Goal: Transaction & Acquisition: Purchase product/service

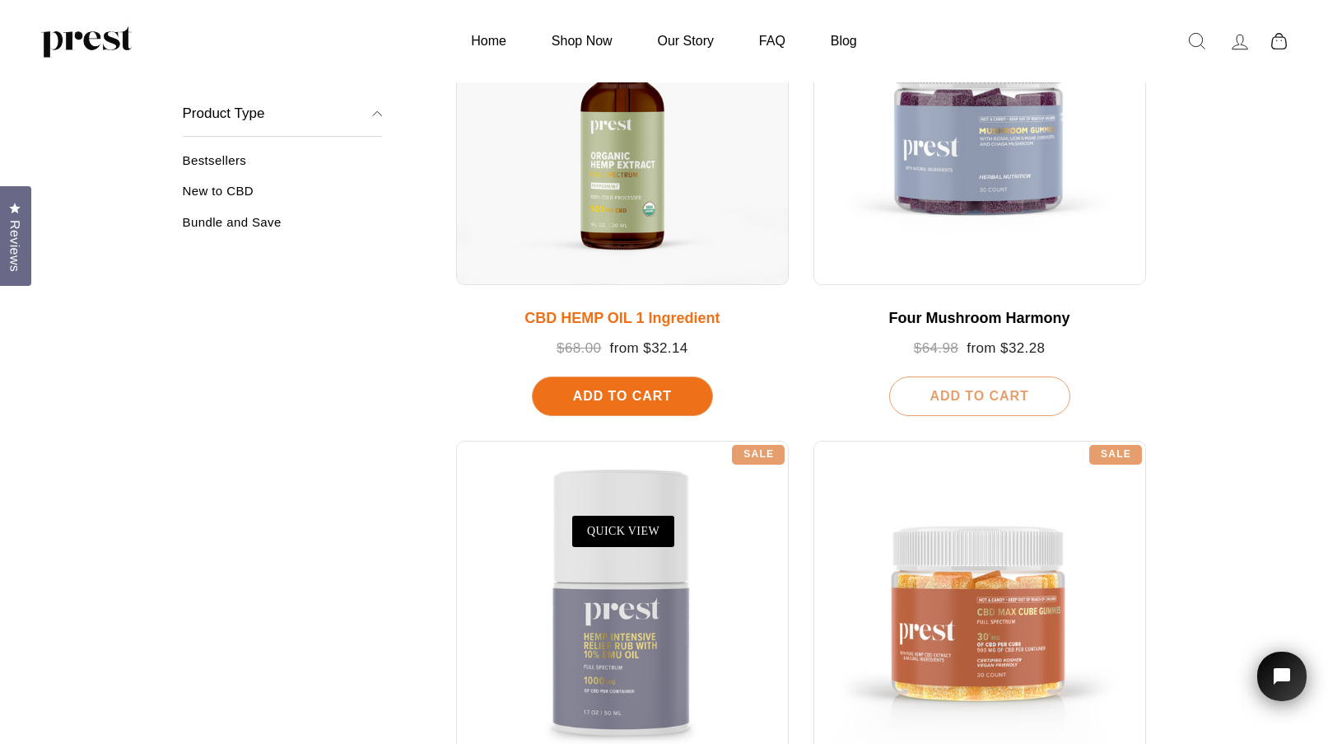
scroll to position [296, 0]
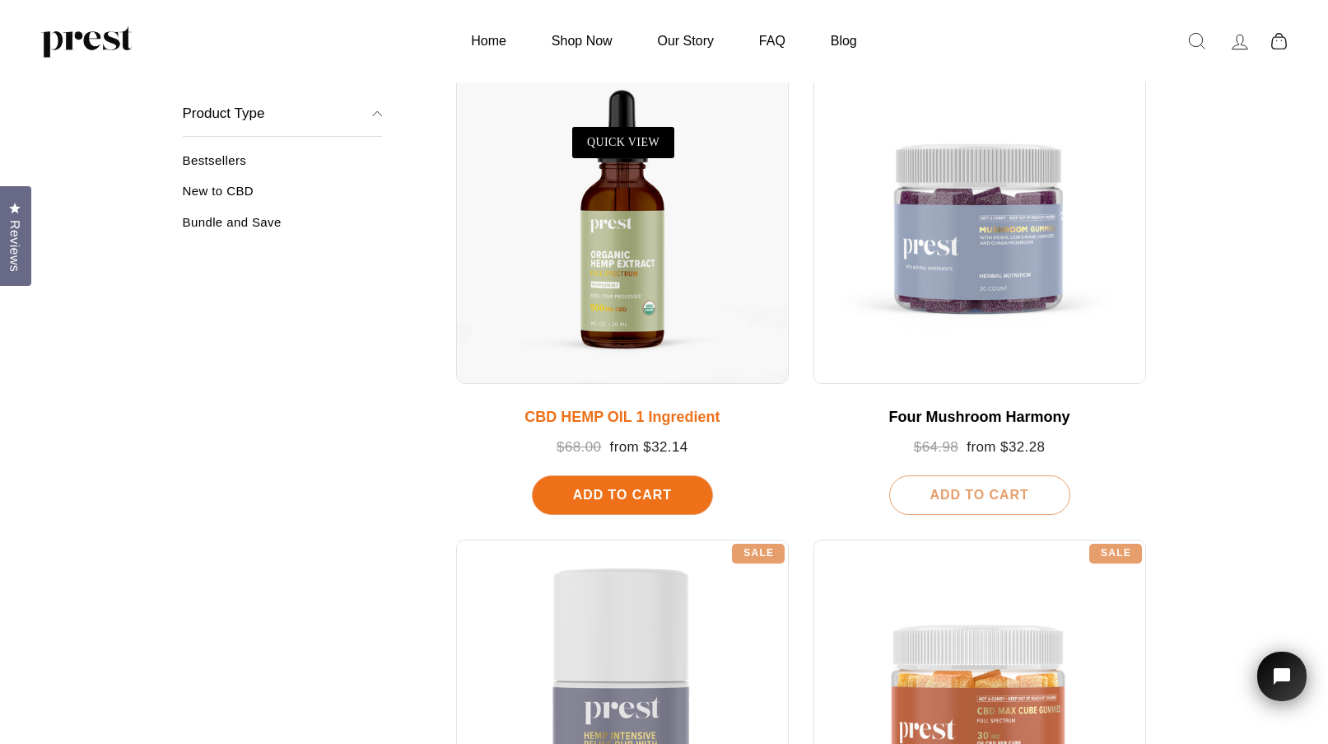
click at [575, 496] on div "Add To Cart" at bounding box center [622, 495] width 181 height 40
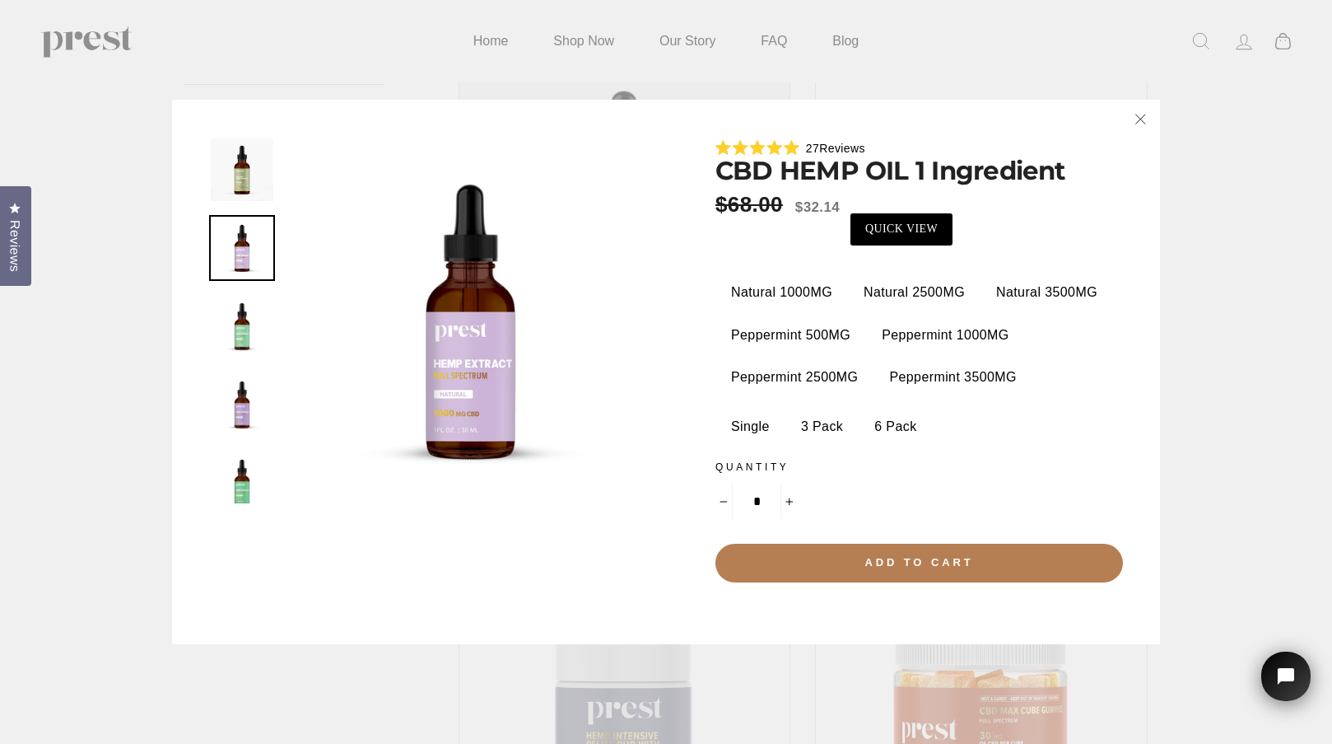
click at [823, 429] on label "3 Pack" at bounding box center [822, 426] width 67 height 33
click at [1030, 294] on label "Natural 3500MG" at bounding box center [1047, 292] width 126 height 33
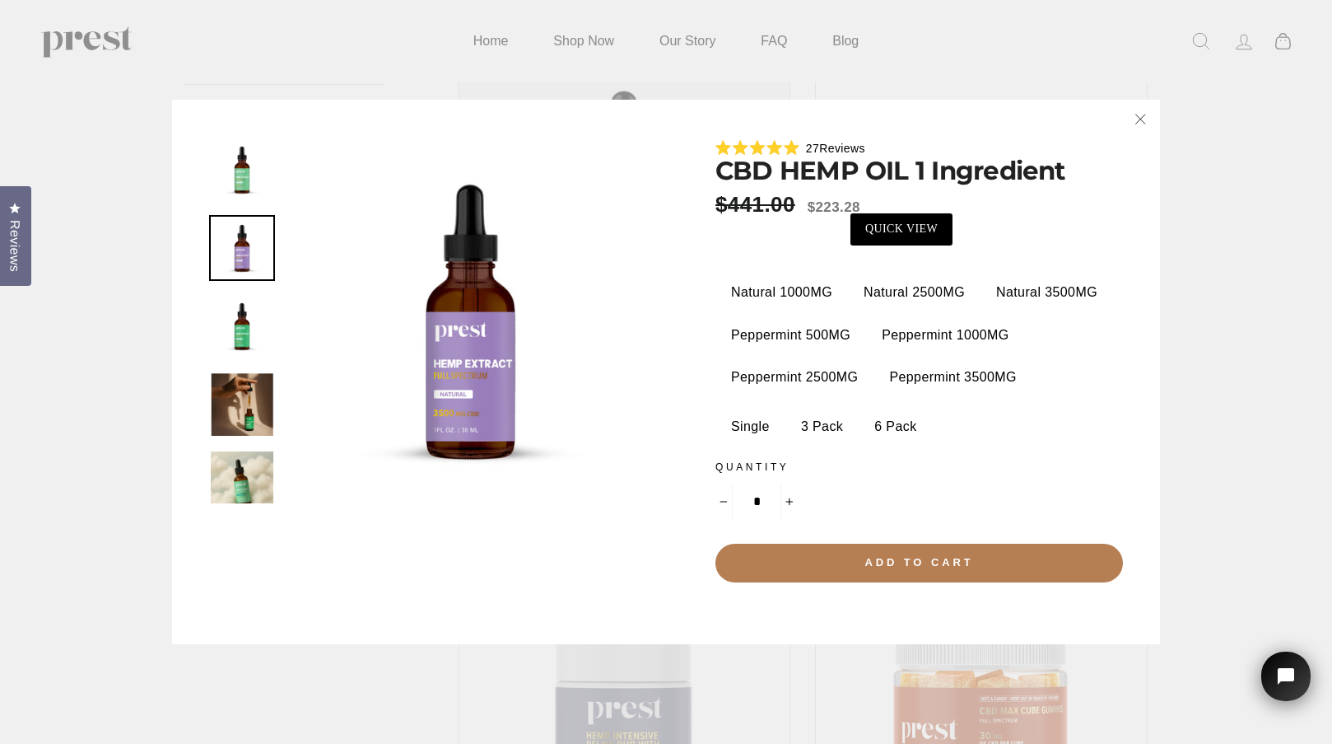
click at [901, 287] on label "Natural 2500MG" at bounding box center [914, 292] width 126 height 33
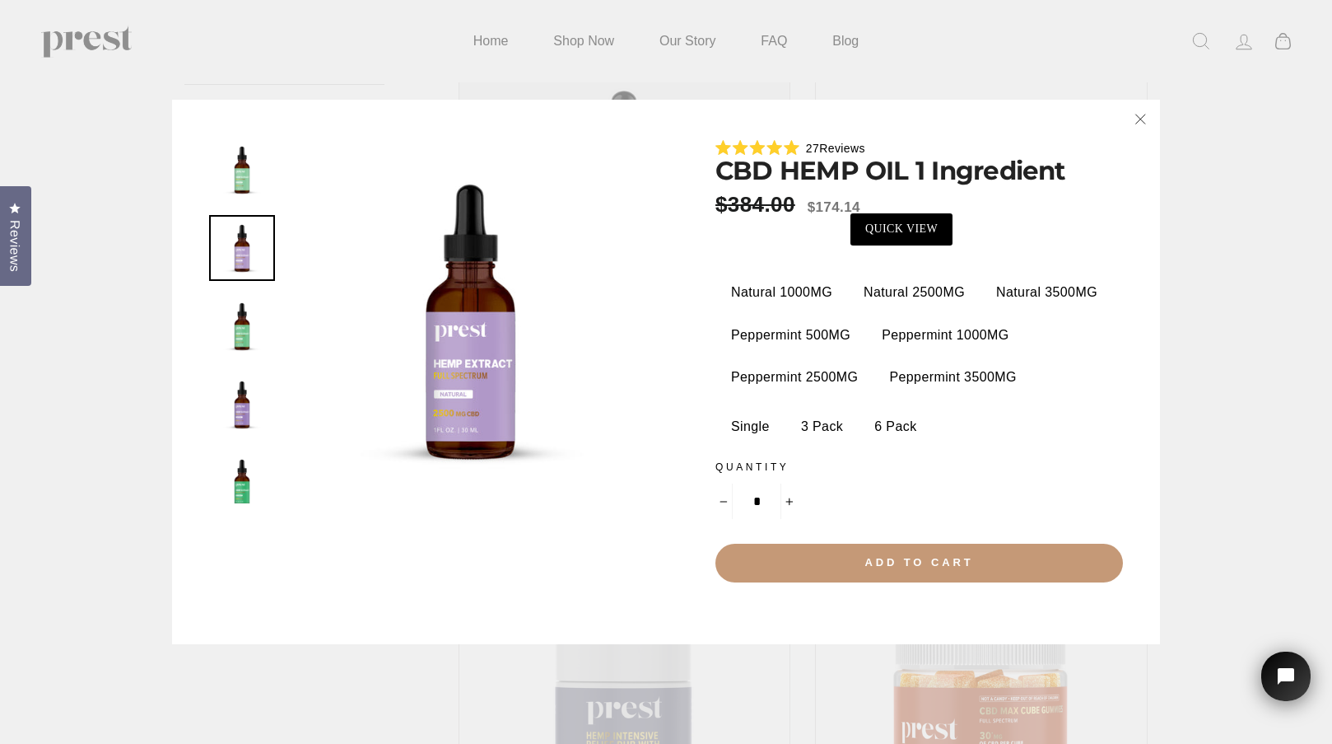
click at [912, 566] on span "Add to cart" at bounding box center [919, 562] width 109 height 12
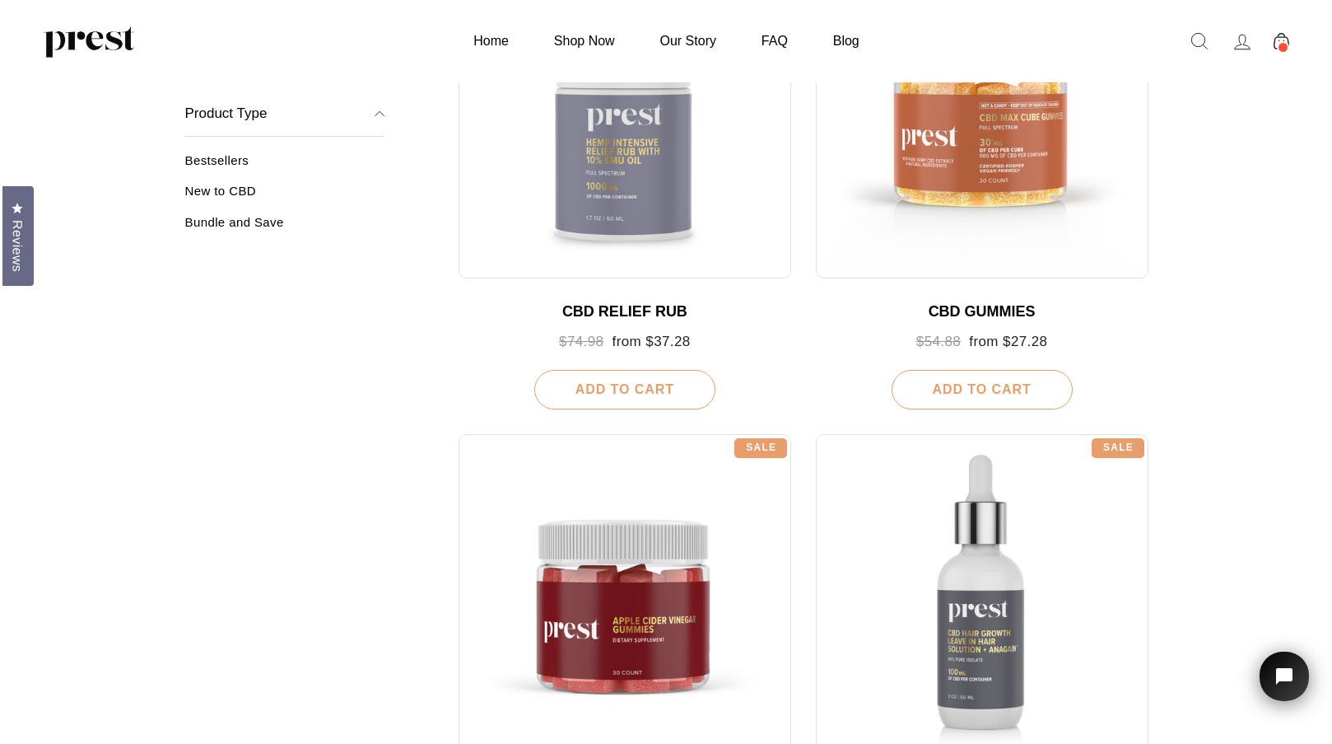
scroll to position [1186, 0]
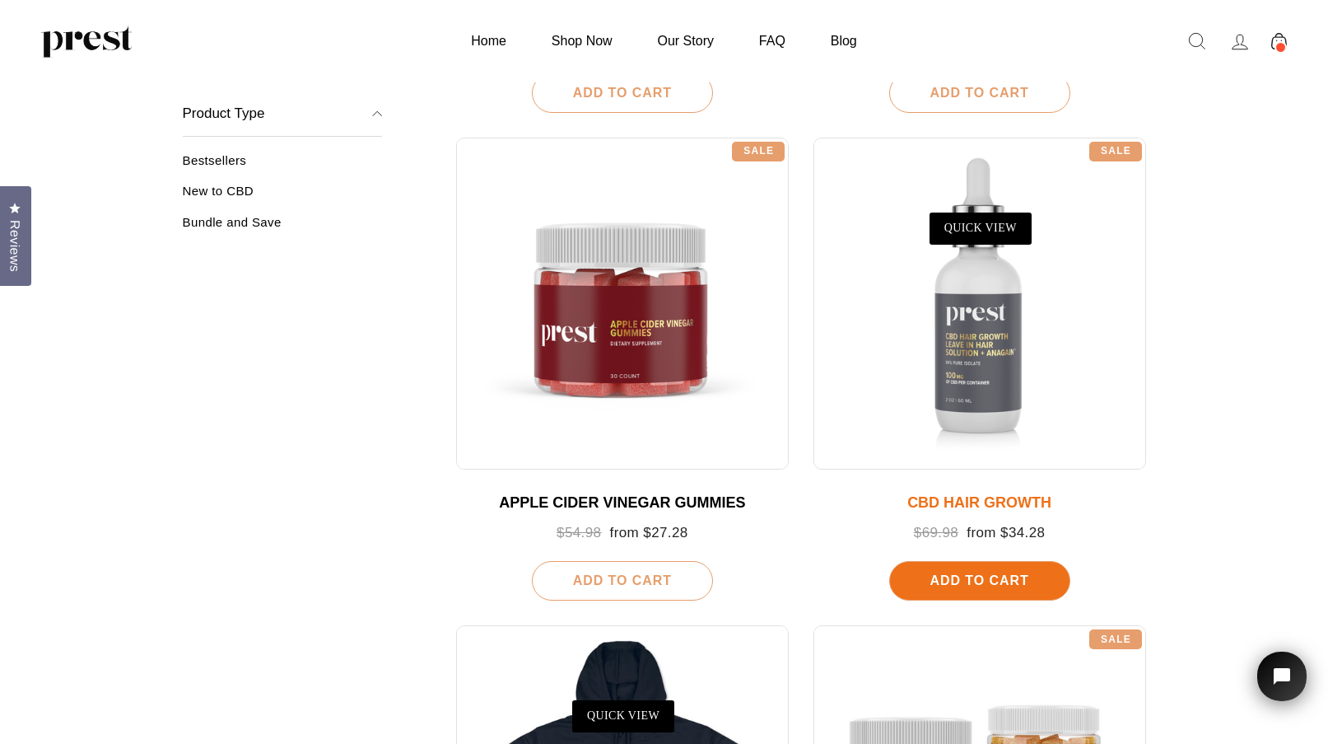
click at [975, 581] on span "Add To Cart" at bounding box center [979, 580] width 99 height 14
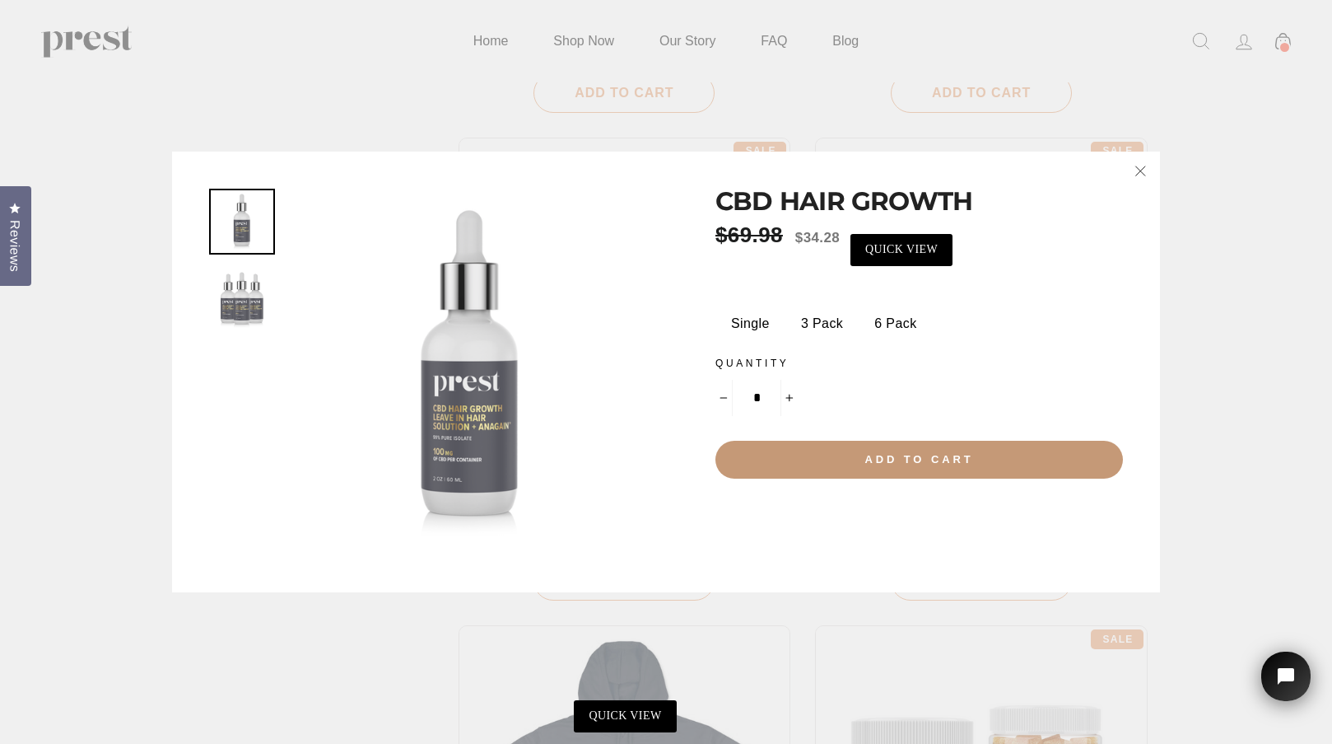
click at [918, 464] on button "Add to cart" at bounding box center [920, 460] width 408 height 38
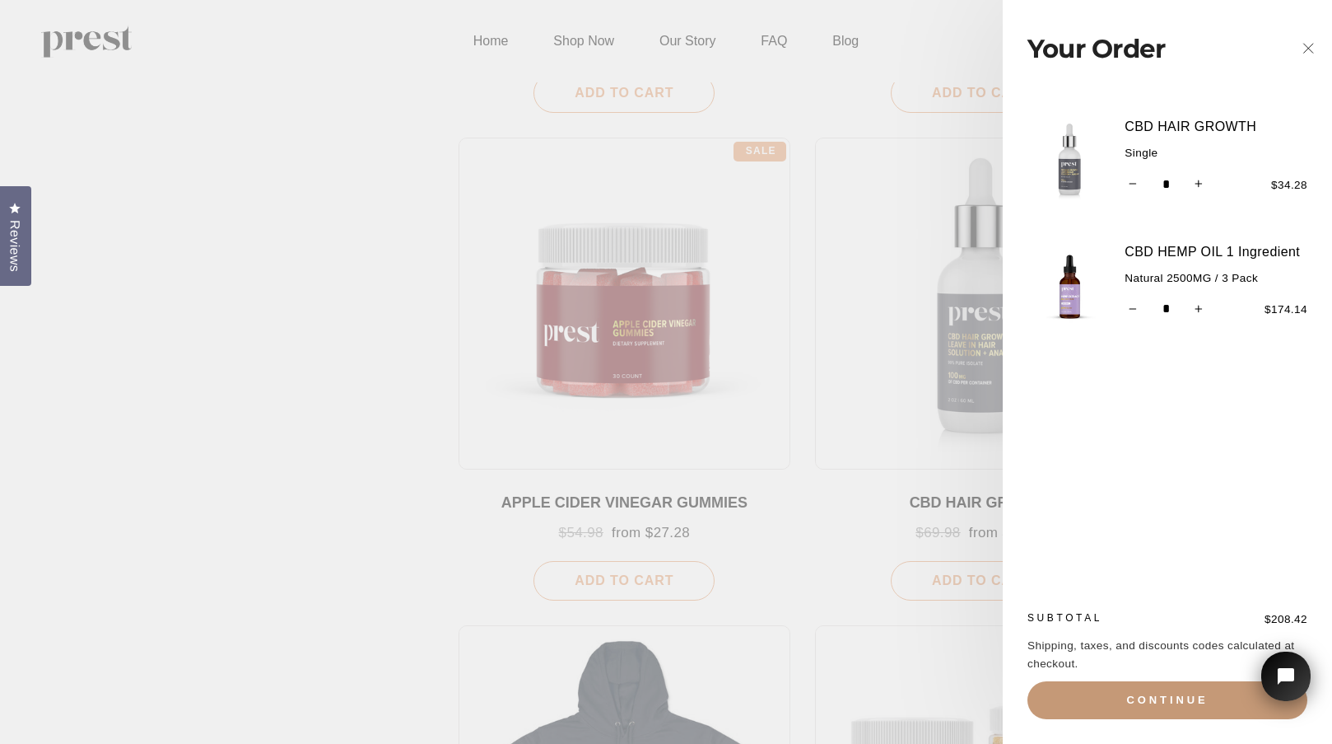
click at [1159, 700] on button "Continue" at bounding box center [1168, 700] width 280 height 38
